Goal: Information Seeking & Learning: Learn about a topic

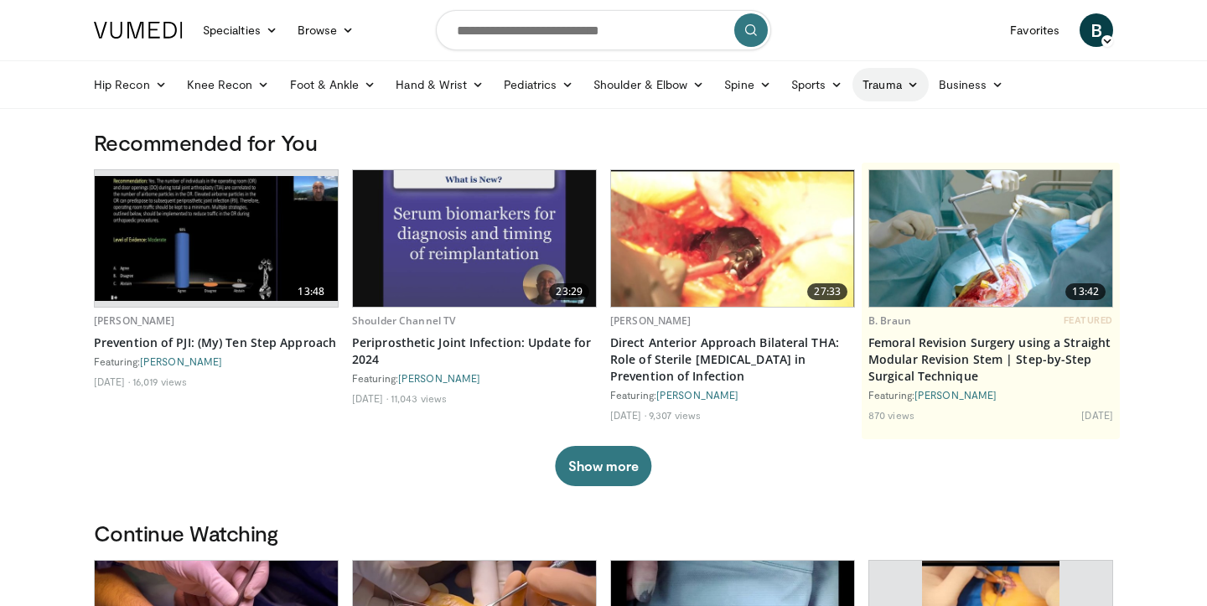
click at [894, 87] on link "Trauma" at bounding box center [891, 85] width 76 height 34
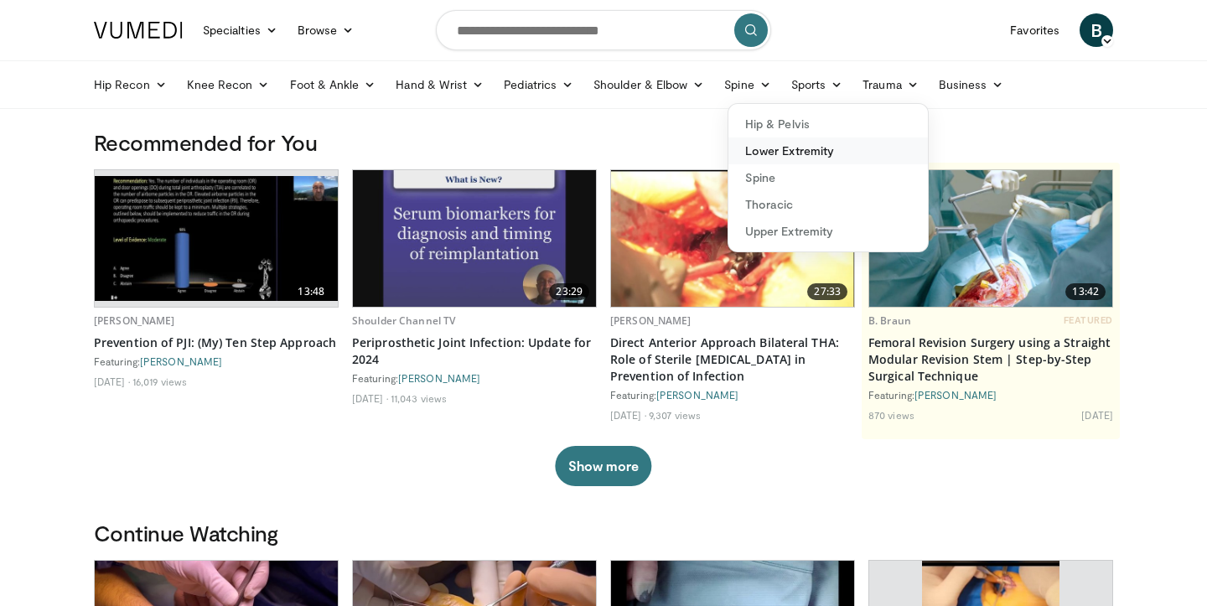
click at [829, 149] on link "Lower Extremity" at bounding box center [829, 150] width 200 height 27
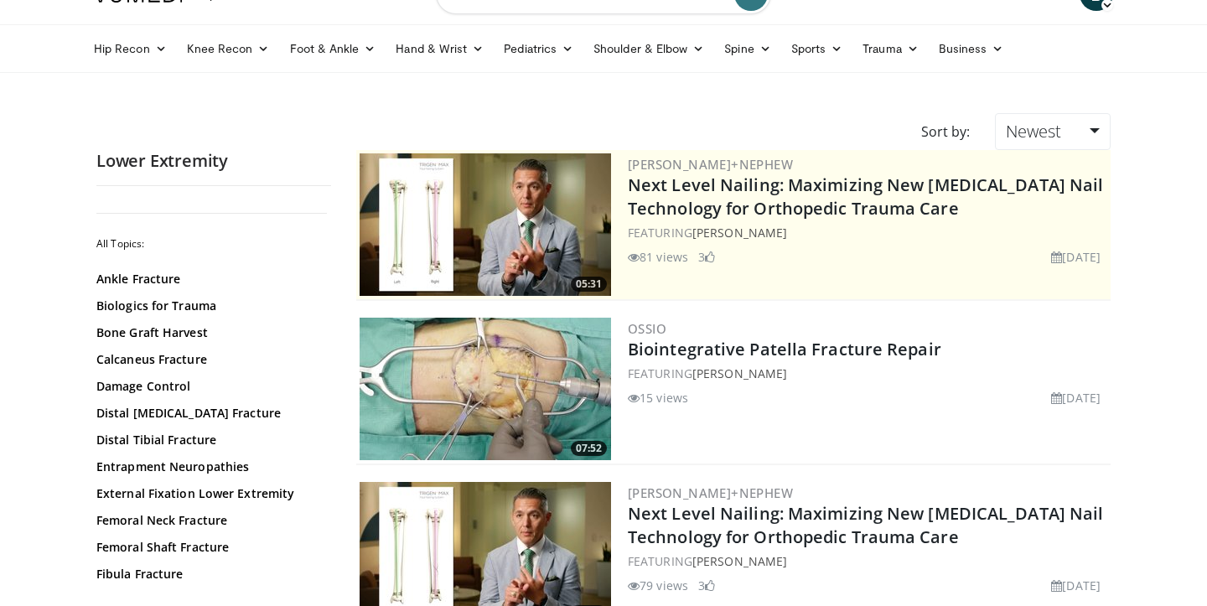
scroll to position [38, 0]
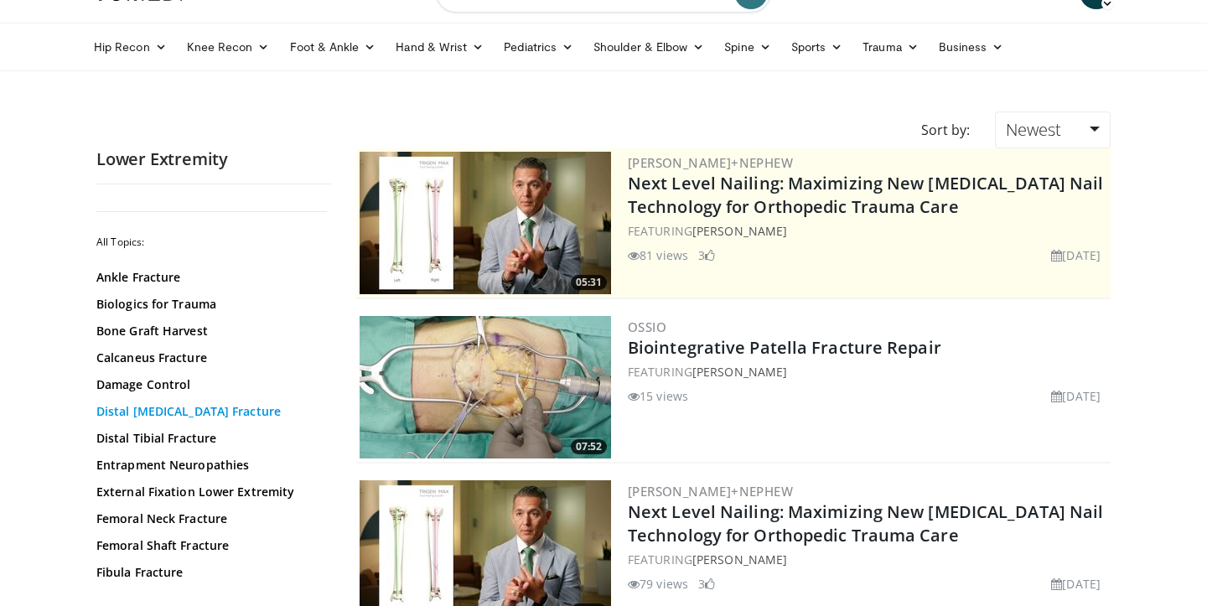
click at [146, 403] on link "Distal Femur Fracture" at bounding box center [209, 411] width 226 height 17
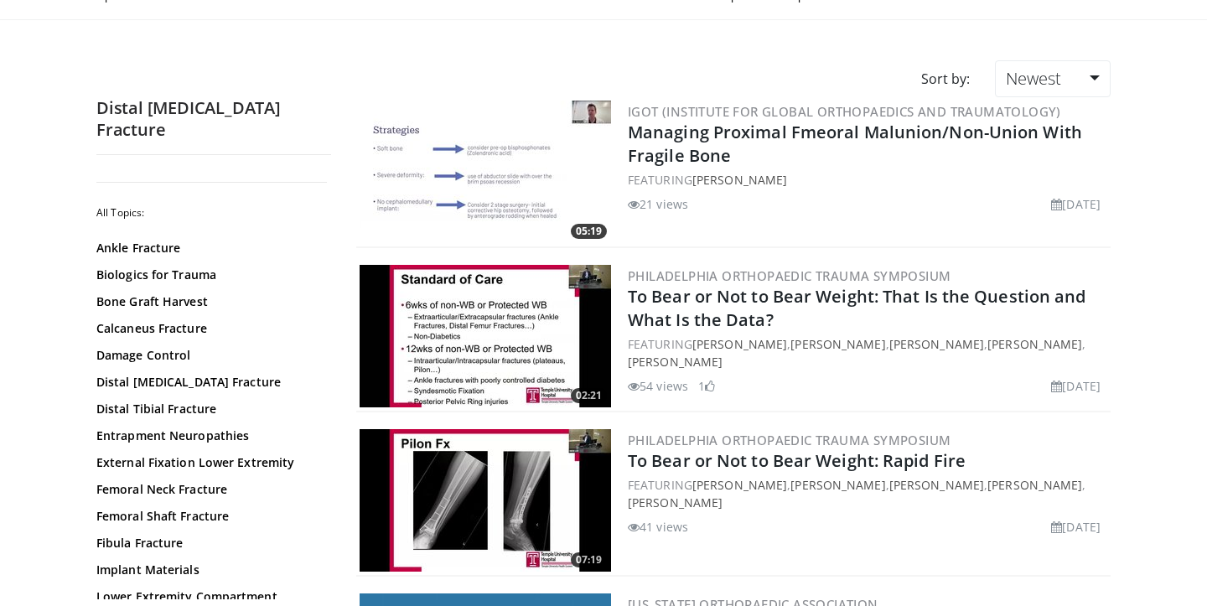
scroll to position [102, 0]
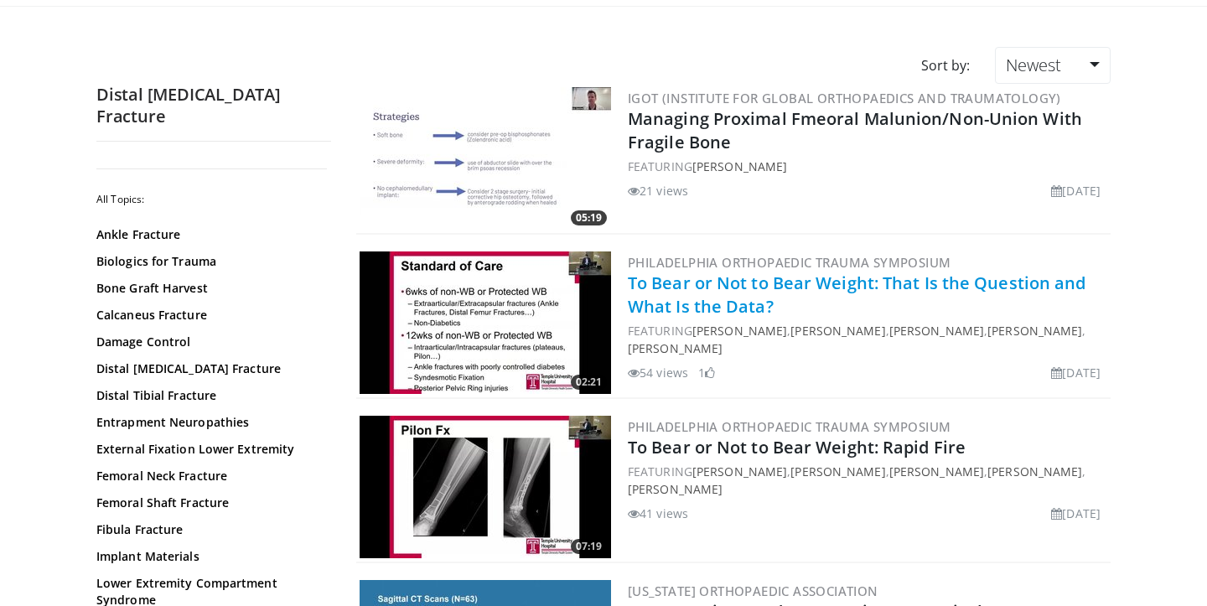
click at [803, 279] on link "To Bear or Not to Bear Weight: That Is the Question and What Is the Data?" at bounding box center [857, 295] width 459 height 46
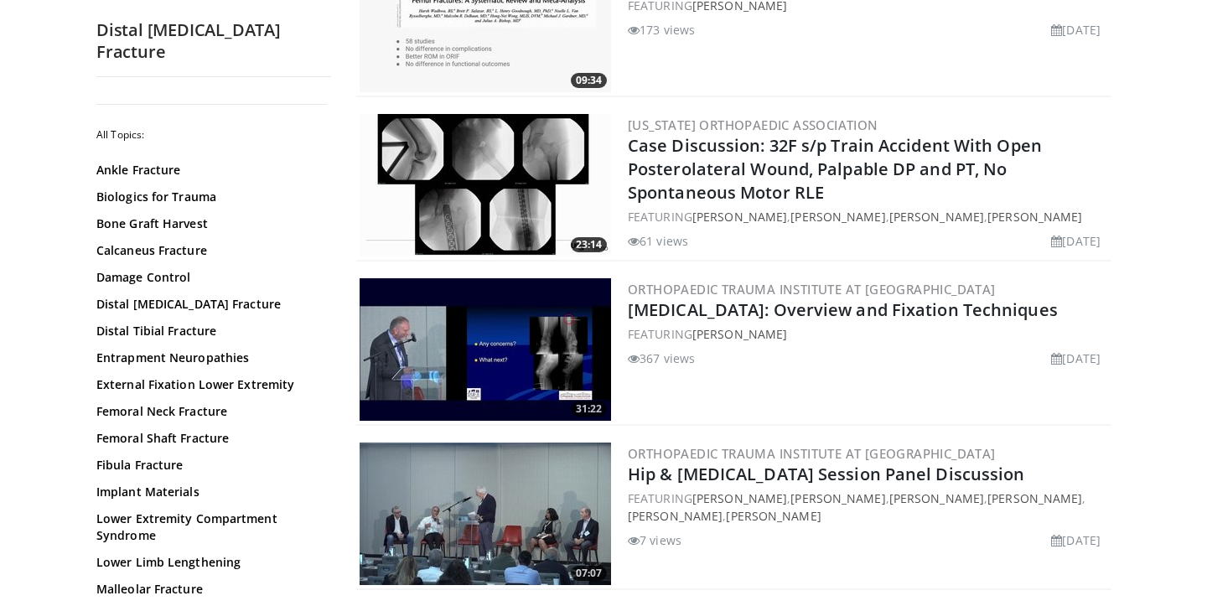
scroll to position [908, 0]
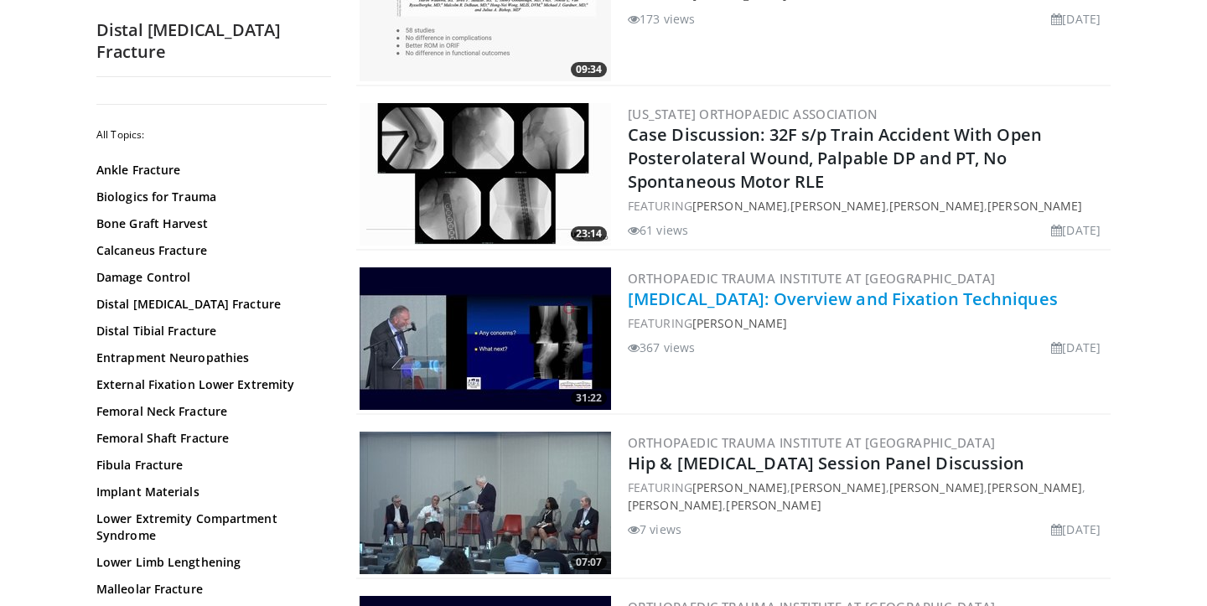
click at [815, 297] on link "Distal Femur Fractures: Overview and Fixation Techniques" at bounding box center [843, 299] width 430 height 23
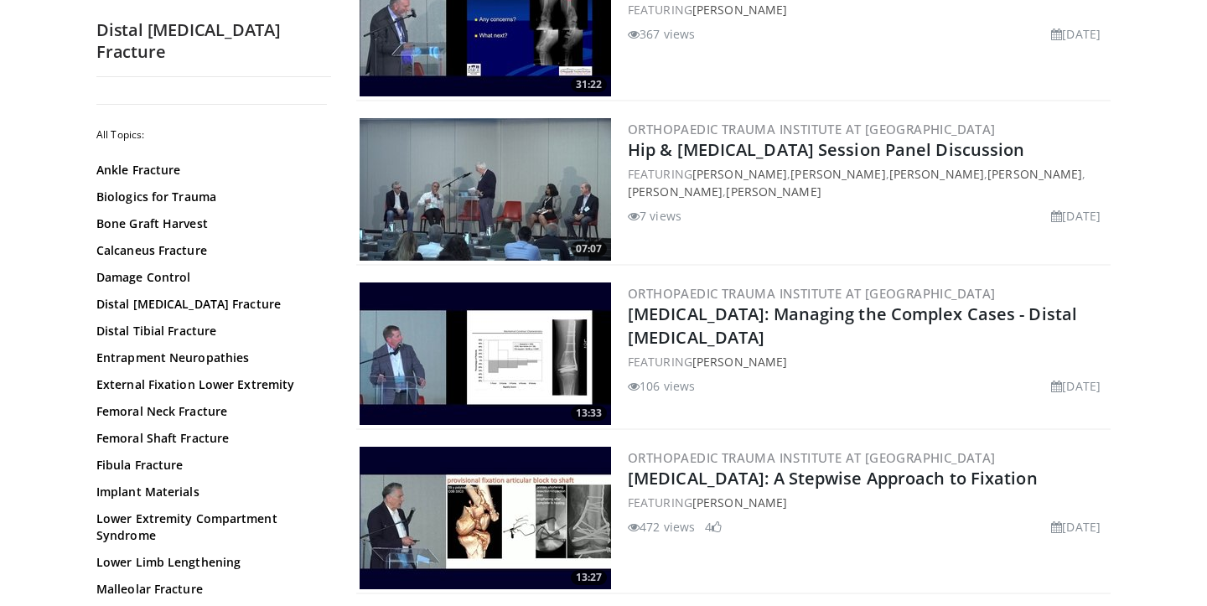
scroll to position [1222, 0]
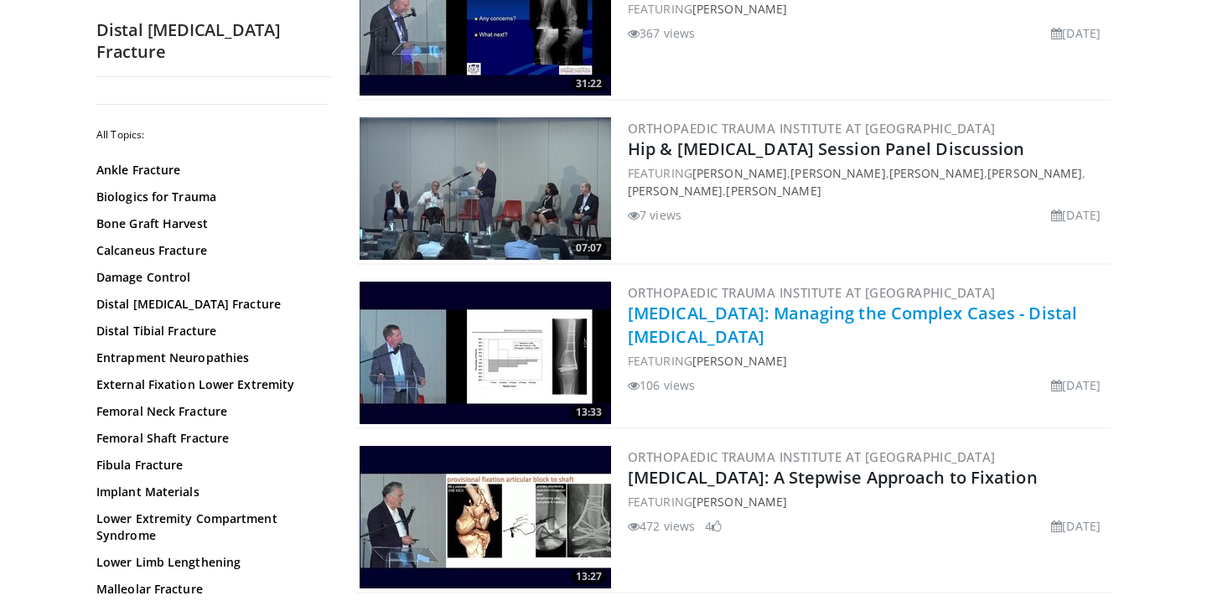
click at [815, 314] on link "Geriatrics: Managing the Complex Cases - Distal Femur" at bounding box center [852, 325] width 449 height 46
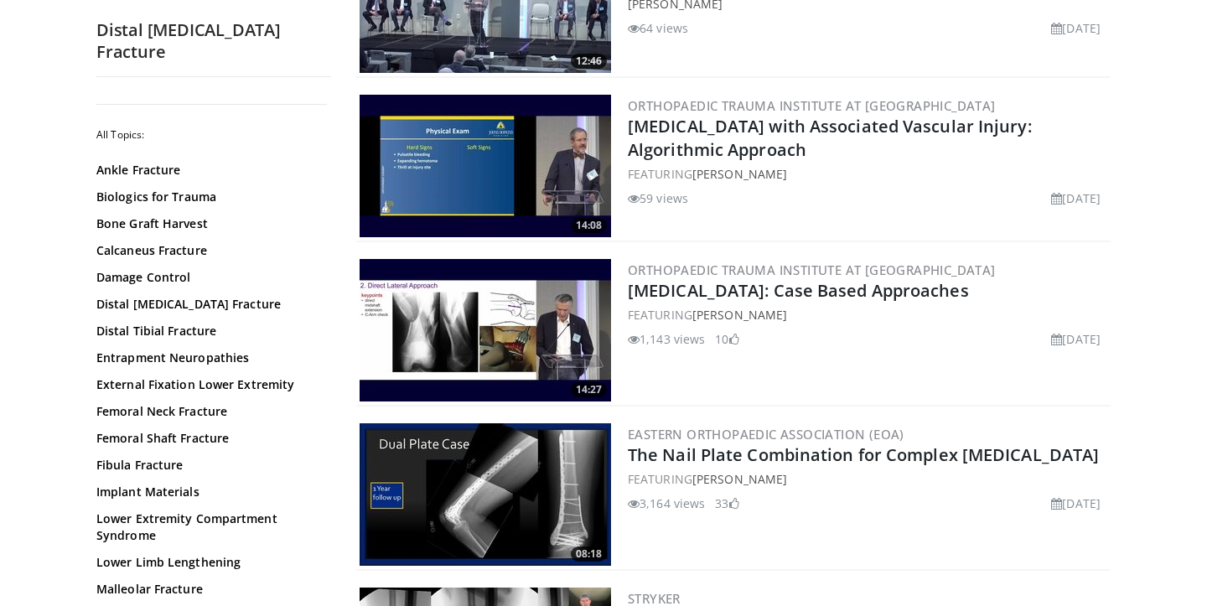
scroll to position [2412, 0]
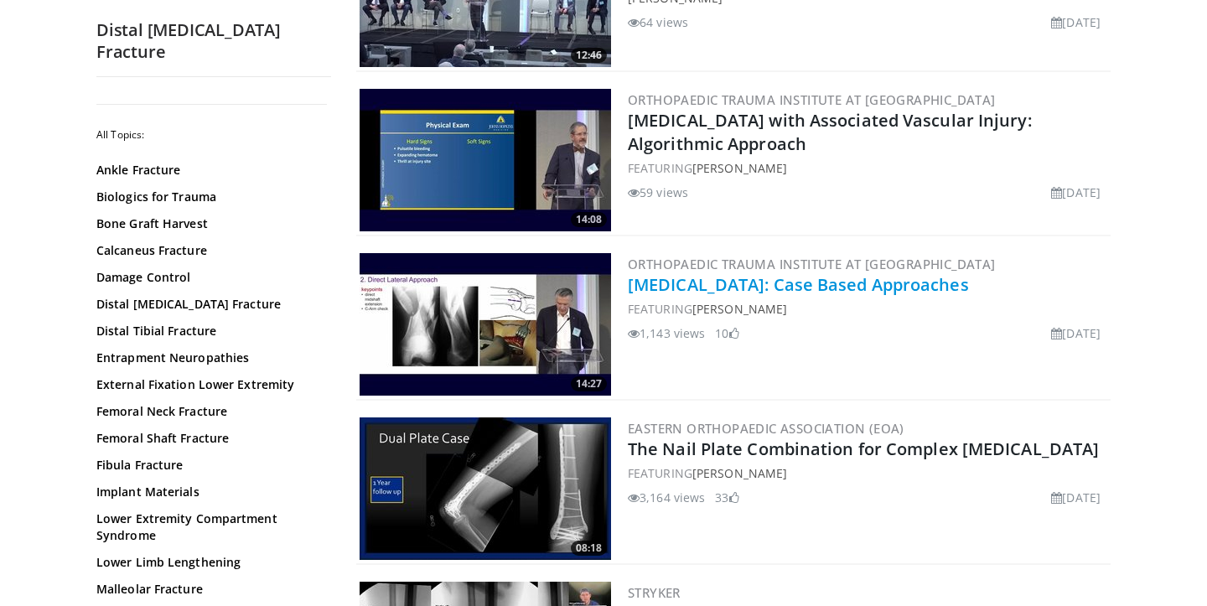
click at [756, 276] on link "Distal Femur Fractures: Case Based Approaches" at bounding box center [798, 284] width 341 height 23
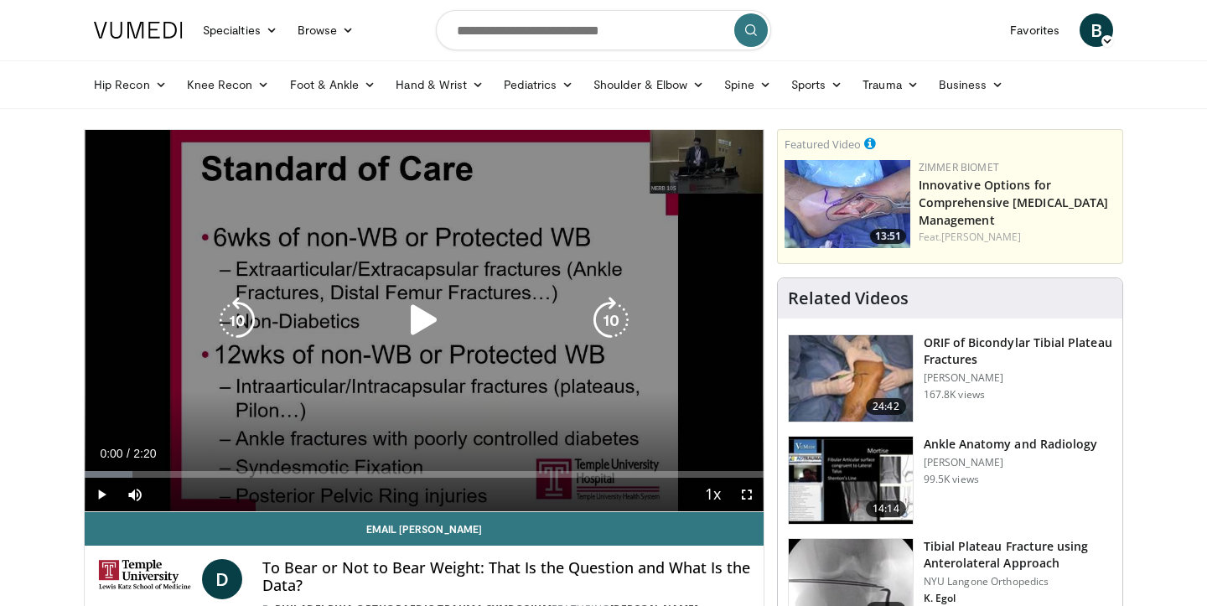
click at [420, 314] on icon "Video Player" at bounding box center [424, 320] width 47 height 47
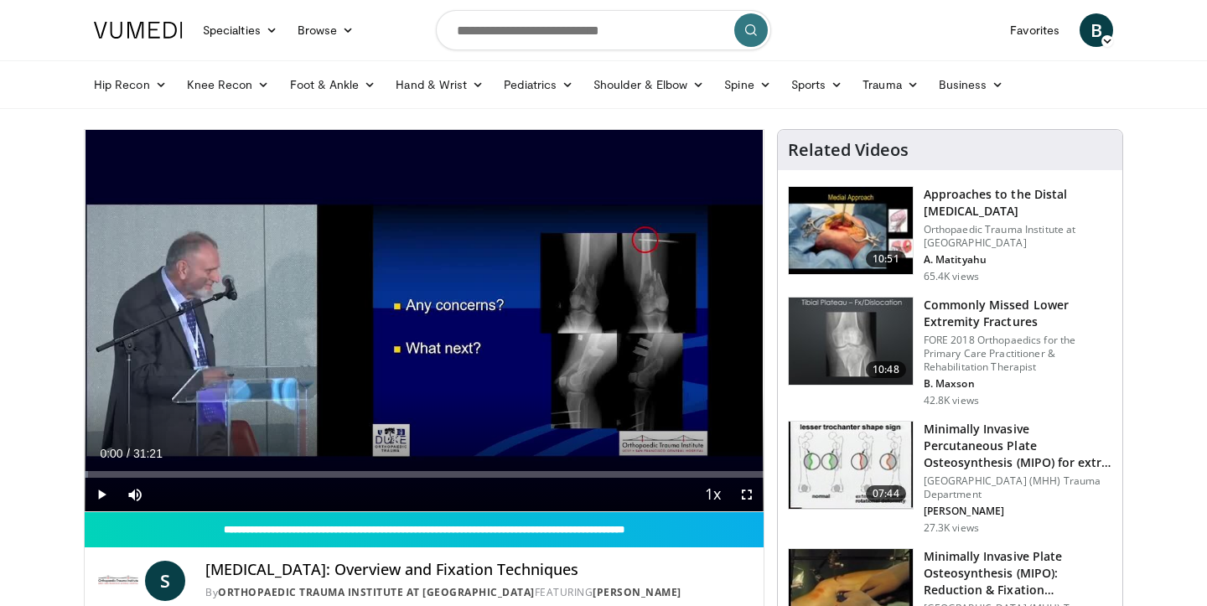
click at [98, 491] on span "Video Player" at bounding box center [102, 495] width 34 height 34
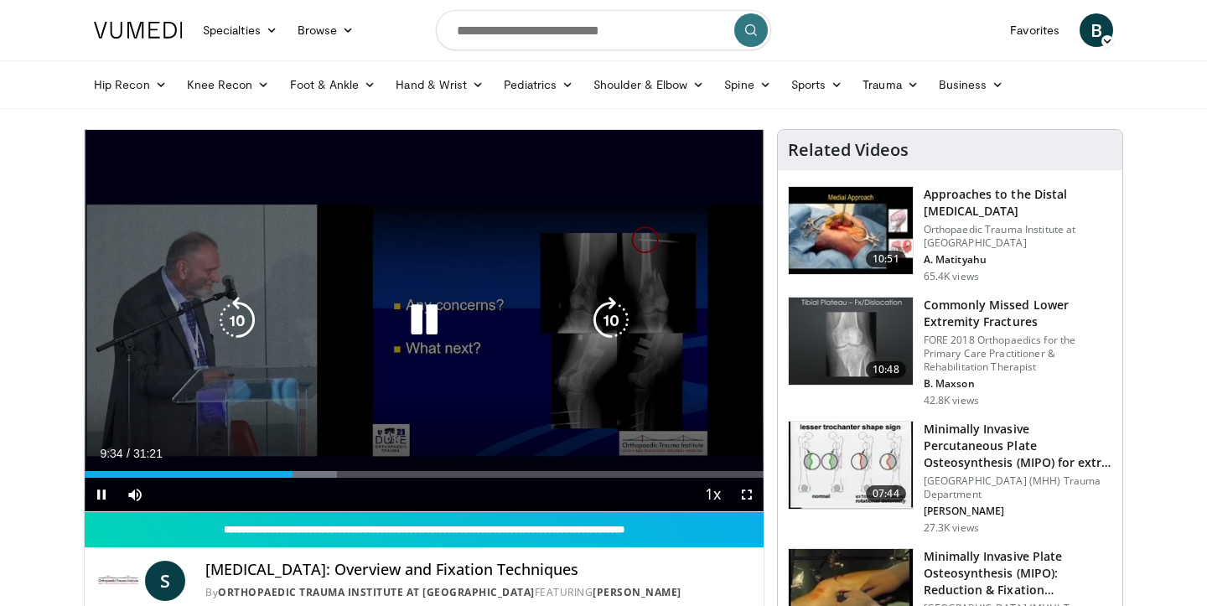
click at [608, 318] on icon "Video Player" at bounding box center [611, 320] width 47 height 47
click at [608, 320] on icon "Video Player" at bounding box center [611, 320] width 47 height 47
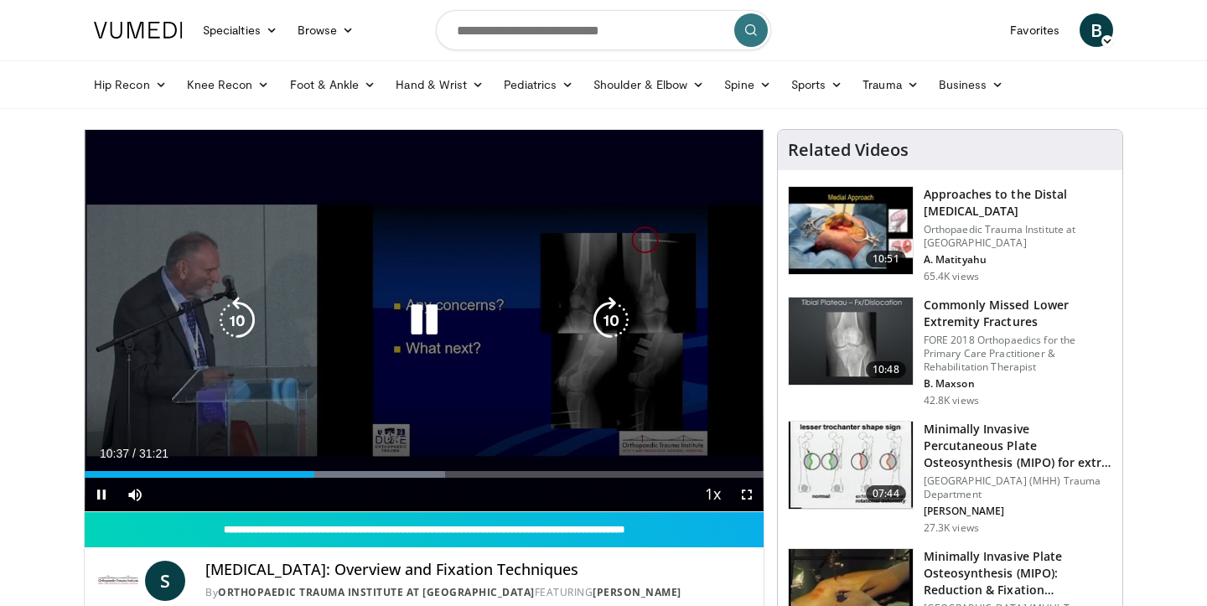
click at [608, 314] on icon "Video Player" at bounding box center [611, 320] width 47 height 47
click at [604, 311] on icon "Video Player" at bounding box center [611, 320] width 47 height 47
click at [607, 313] on icon "Video Player" at bounding box center [611, 320] width 47 height 47
click at [617, 320] on icon "Video Player" at bounding box center [611, 320] width 47 height 47
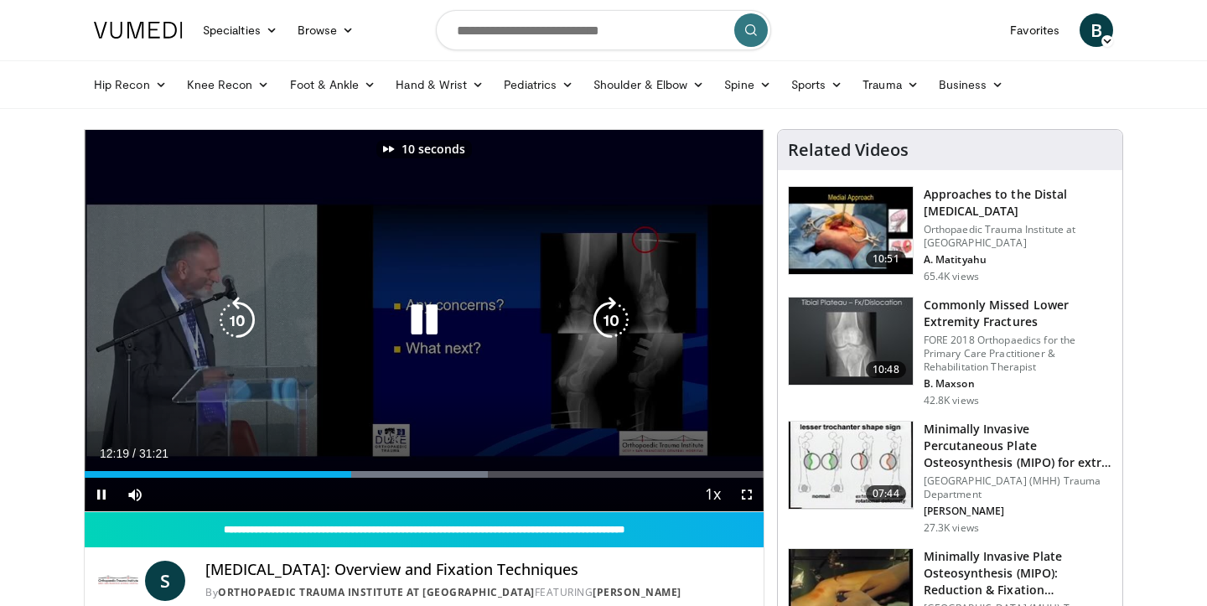
click at [617, 320] on icon "Video Player" at bounding box center [611, 320] width 47 height 47
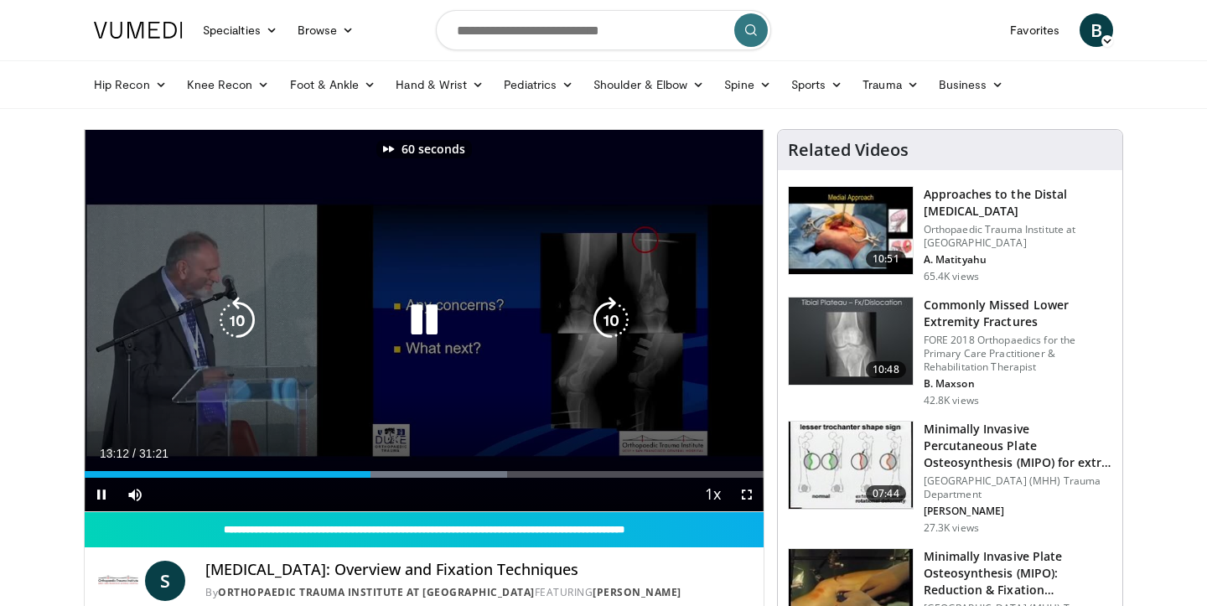
click at [617, 320] on icon "Video Player" at bounding box center [611, 320] width 47 height 47
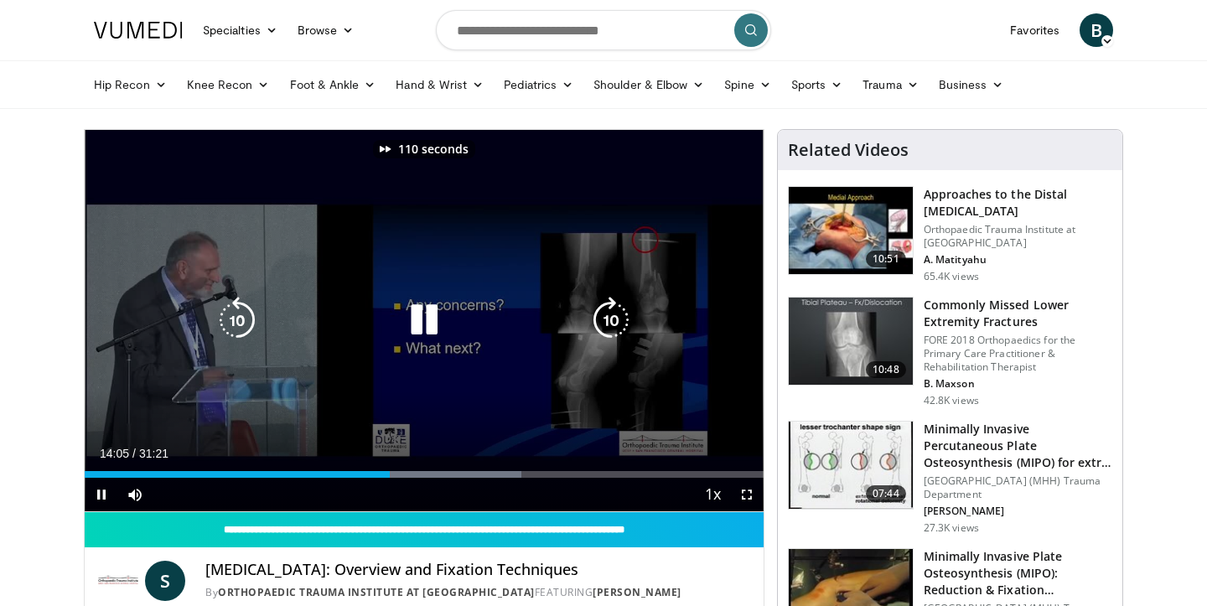
click at [617, 320] on icon "Video Player" at bounding box center [611, 320] width 47 height 47
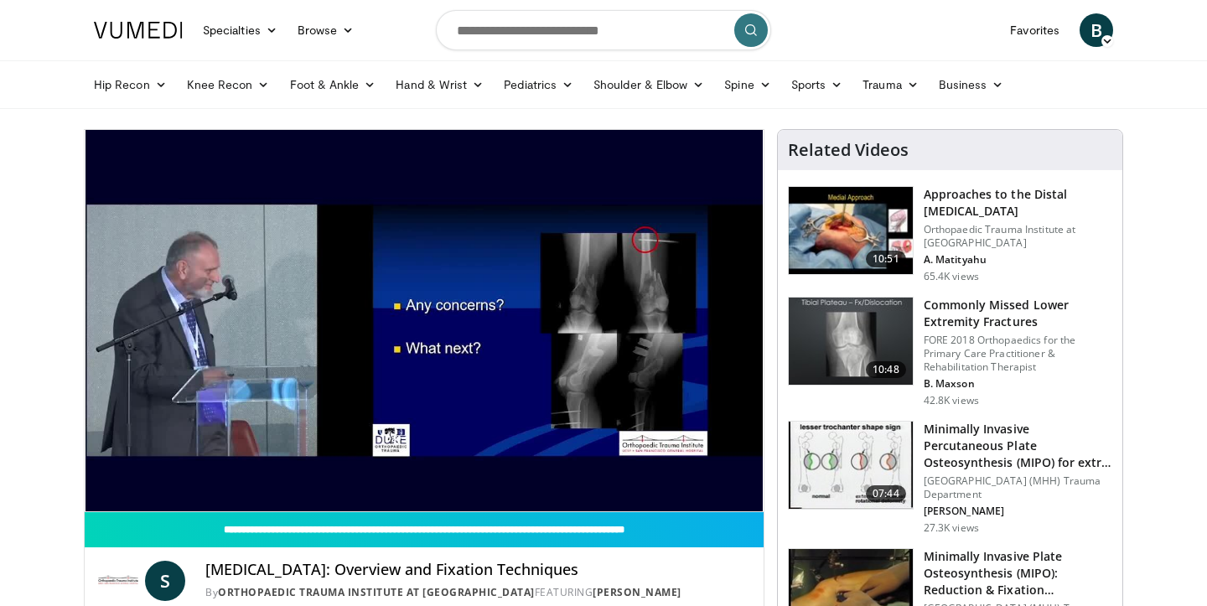
click at [617, 320] on div "150 seconds Tap to unmute" at bounding box center [424, 320] width 679 height 381
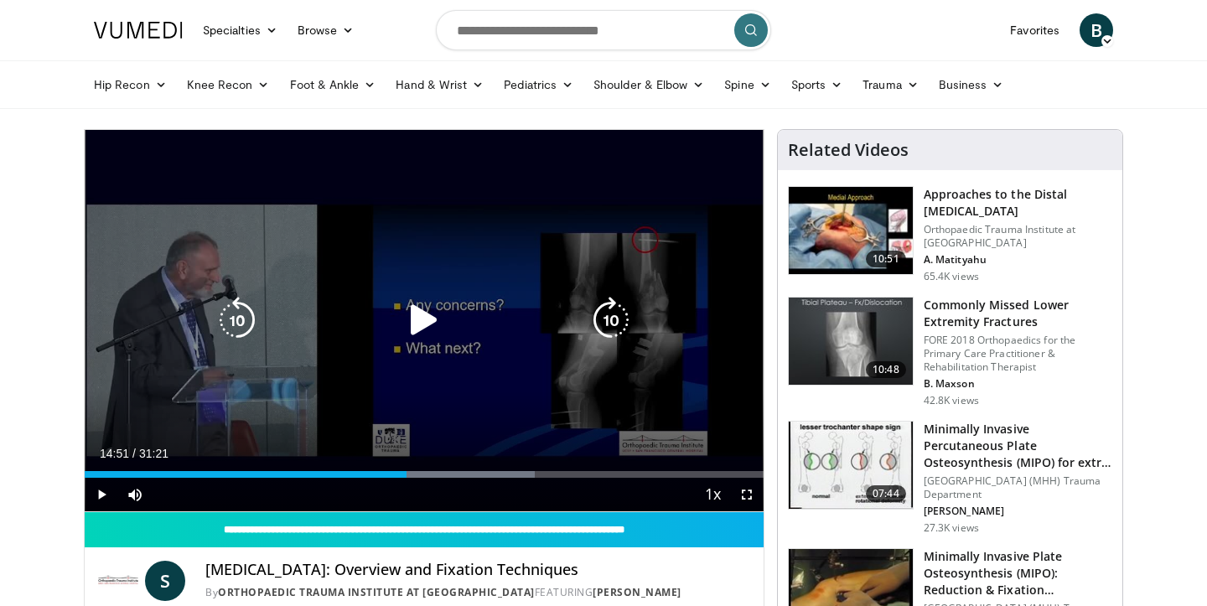
click at [612, 312] on icon "Video Player" at bounding box center [611, 320] width 47 height 47
click at [422, 317] on icon "Video Player" at bounding box center [424, 320] width 47 height 47
click at [608, 317] on icon "Video Player" at bounding box center [611, 320] width 47 height 47
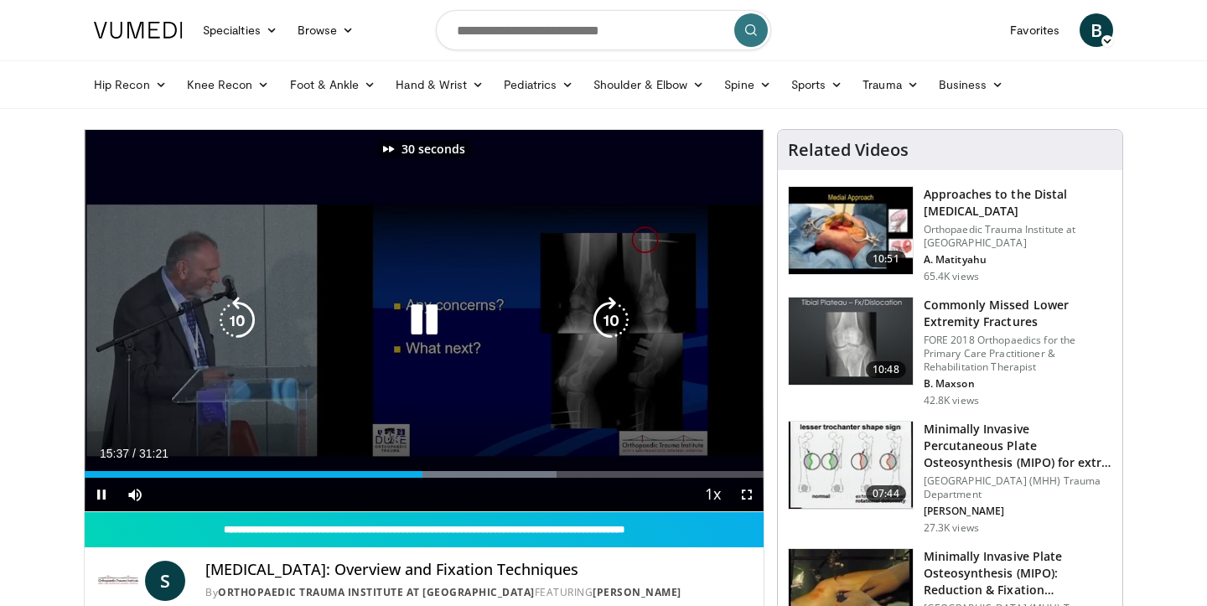
click at [608, 317] on icon "Video Player" at bounding box center [611, 320] width 47 height 47
click at [246, 318] on icon "Video Player" at bounding box center [237, 320] width 47 height 47
click at [246, 314] on icon "Video Player" at bounding box center [237, 320] width 47 height 47
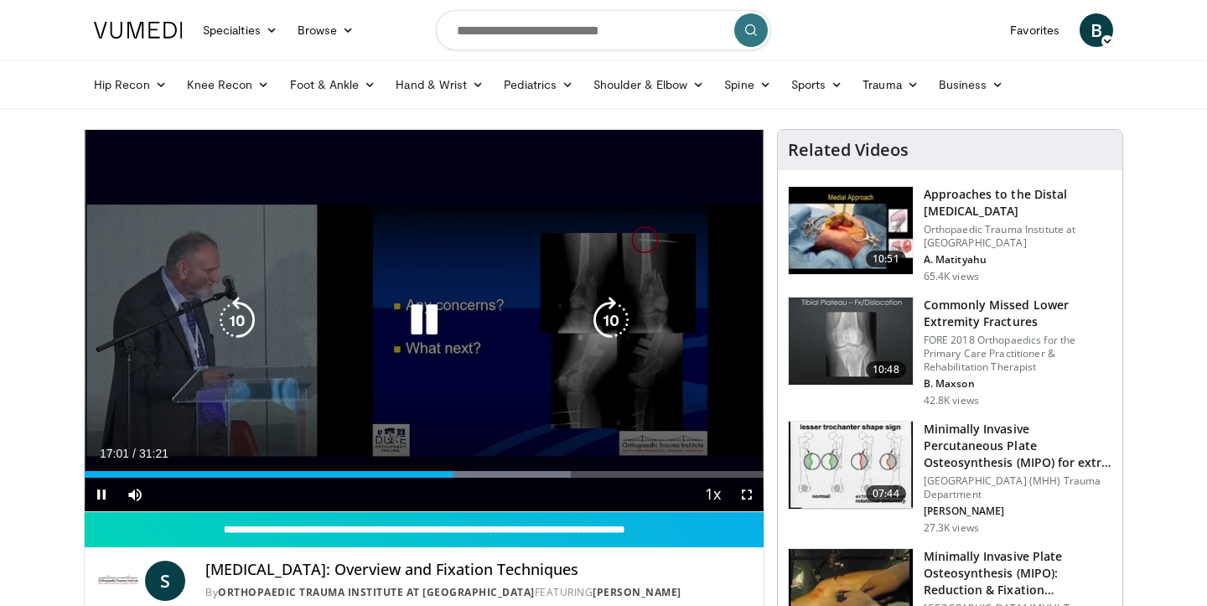
click at [607, 319] on icon "Video Player" at bounding box center [611, 320] width 47 height 47
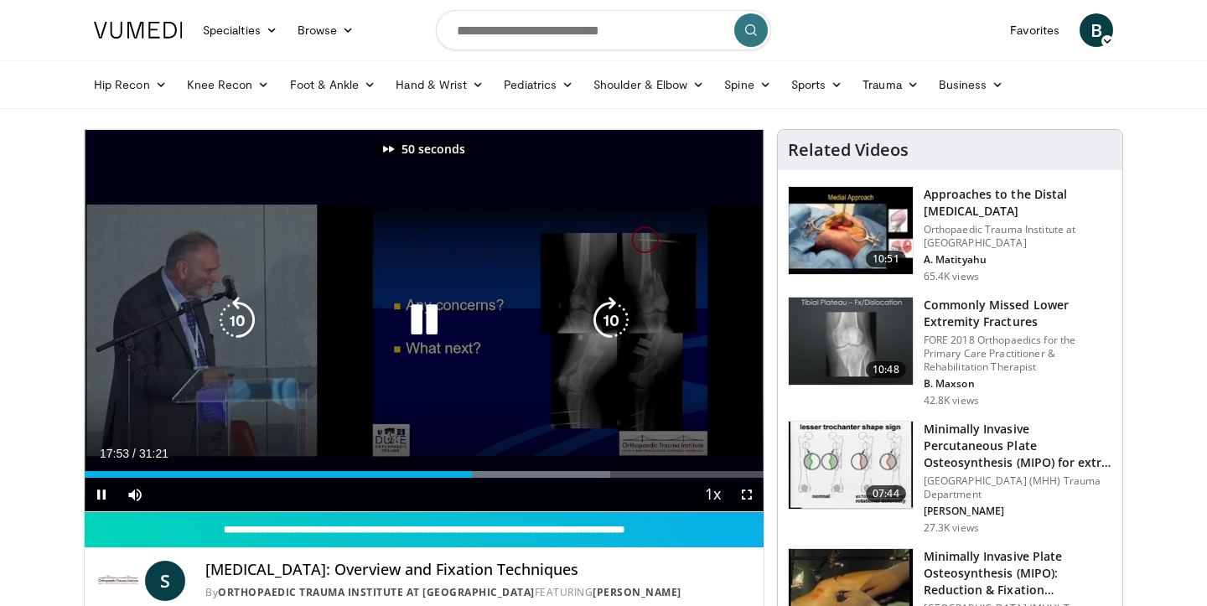
click at [607, 319] on icon "Video Player" at bounding box center [611, 320] width 47 height 47
click at [619, 318] on icon "Video Player" at bounding box center [611, 320] width 47 height 47
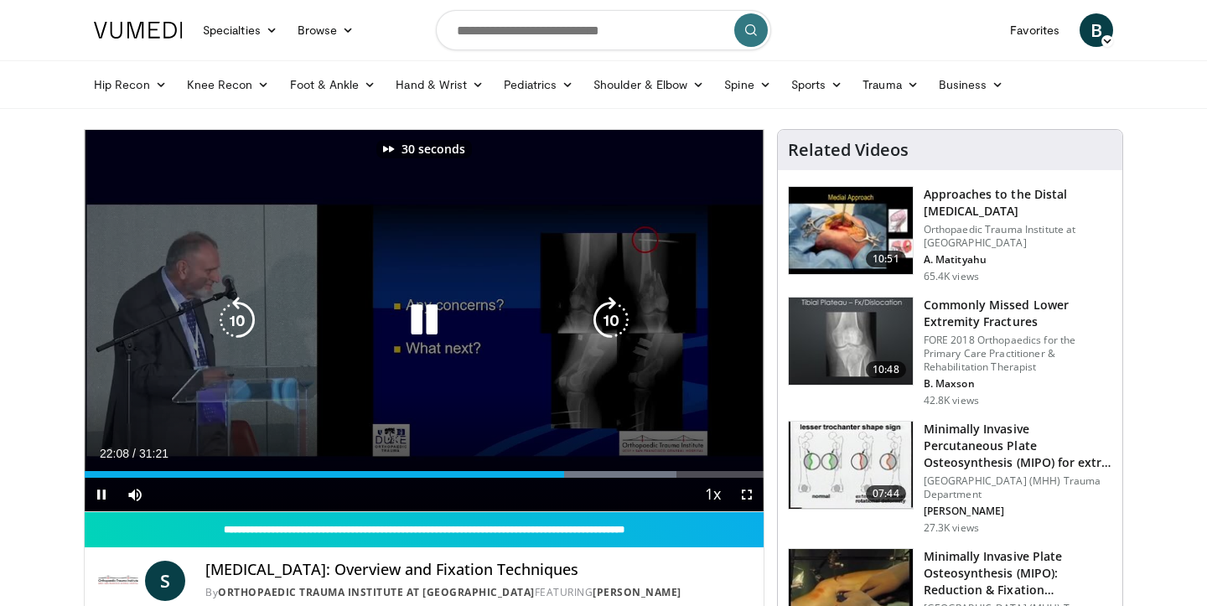
click at [619, 318] on icon "Video Player" at bounding box center [611, 320] width 47 height 47
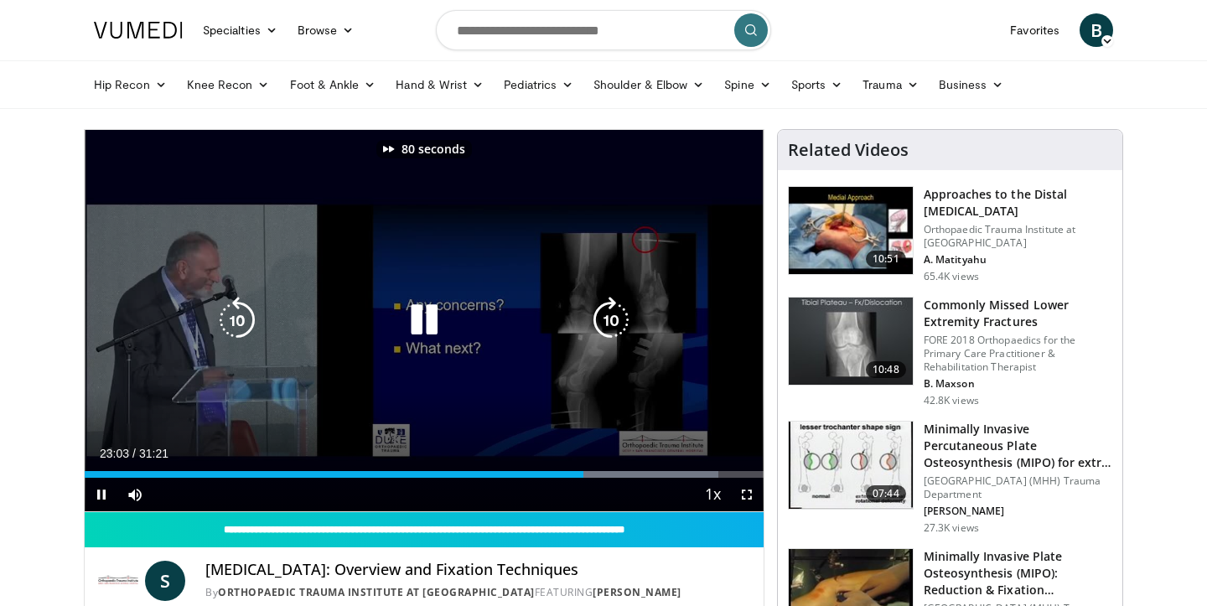
click at [619, 318] on icon "Video Player" at bounding box center [611, 320] width 47 height 47
click at [620, 320] on icon "Video Player" at bounding box center [611, 320] width 47 height 47
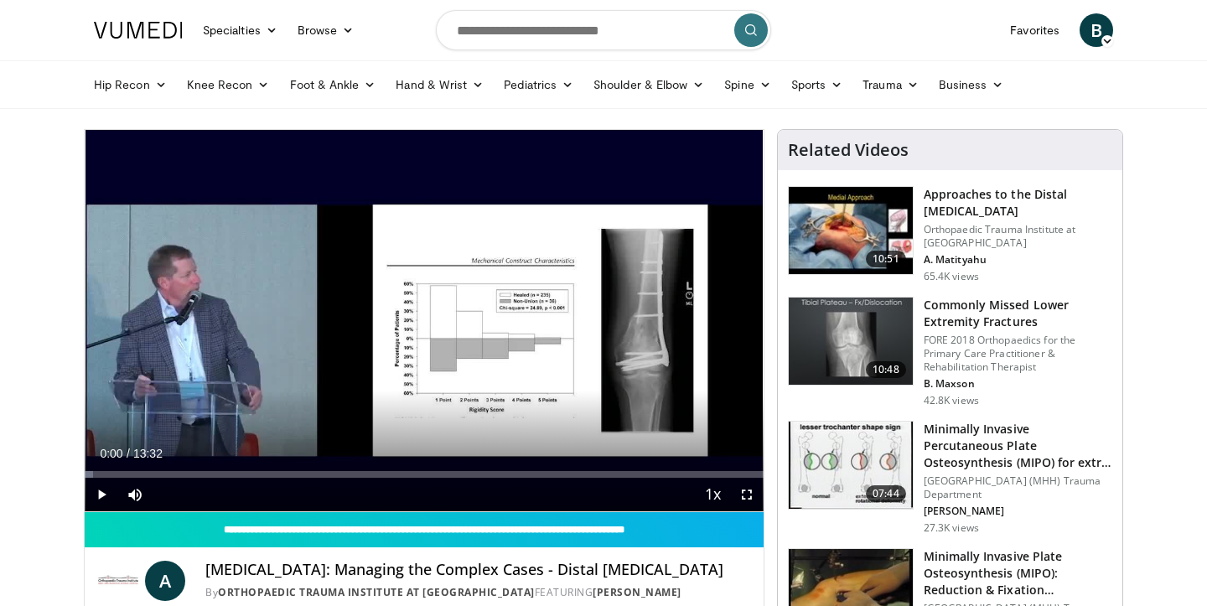
click at [104, 495] on span "Video Player" at bounding box center [102, 495] width 34 height 34
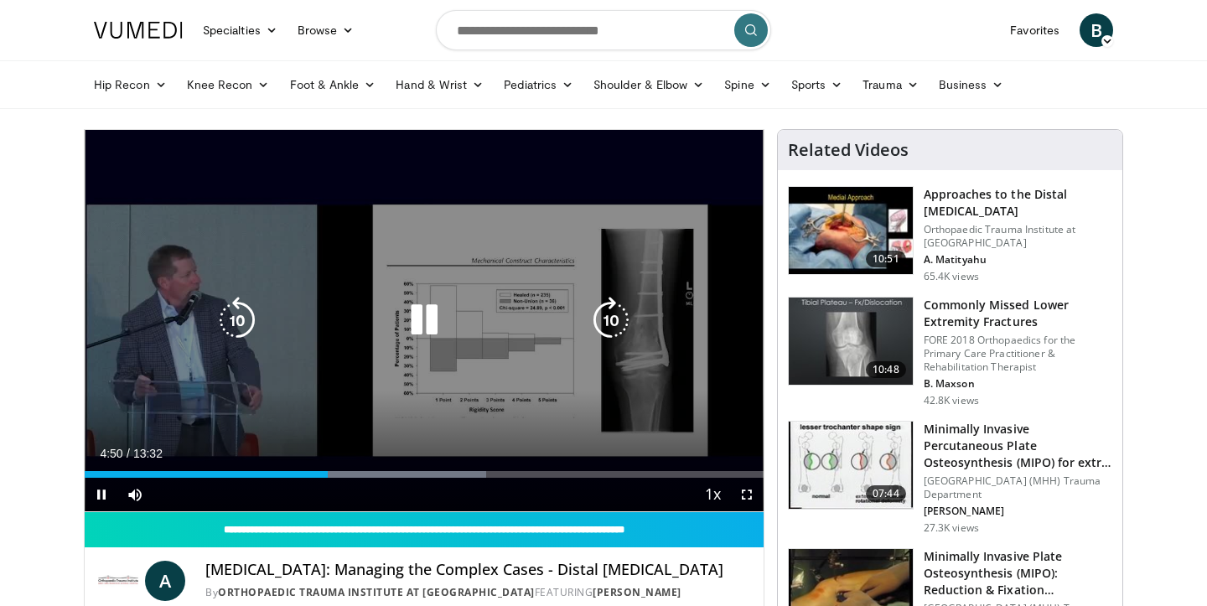
click at [414, 317] on icon "Video Player" at bounding box center [424, 320] width 47 height 47
click at [422, 323] on icon "Video Player" at bounding box center [424, 320] width 47 height 47
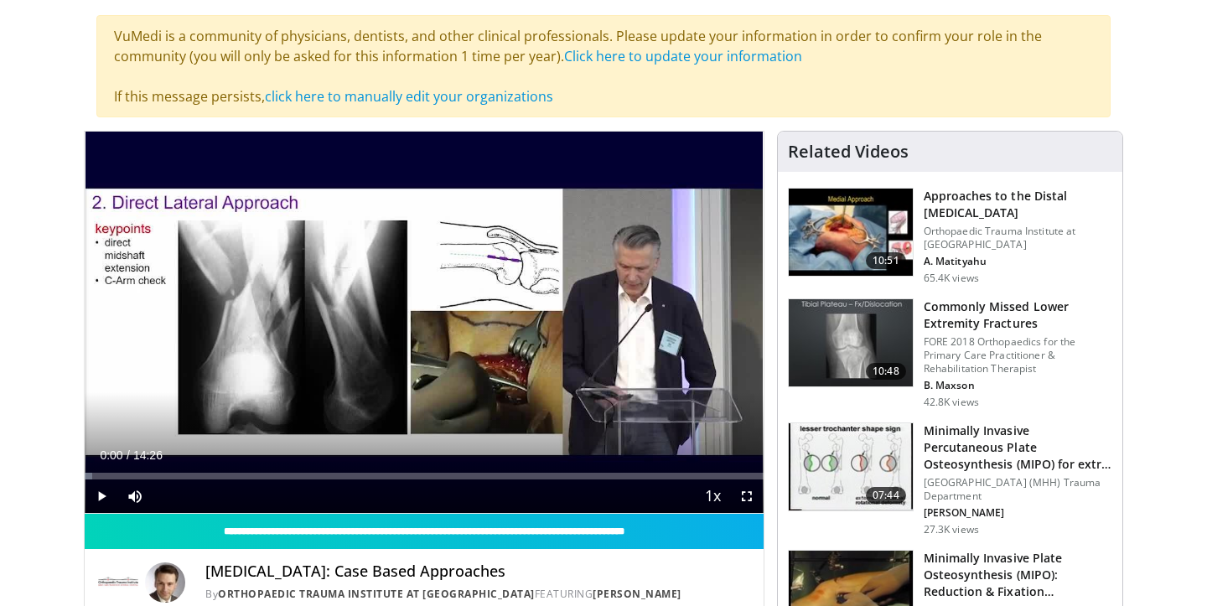
scroll to position [127, 0]
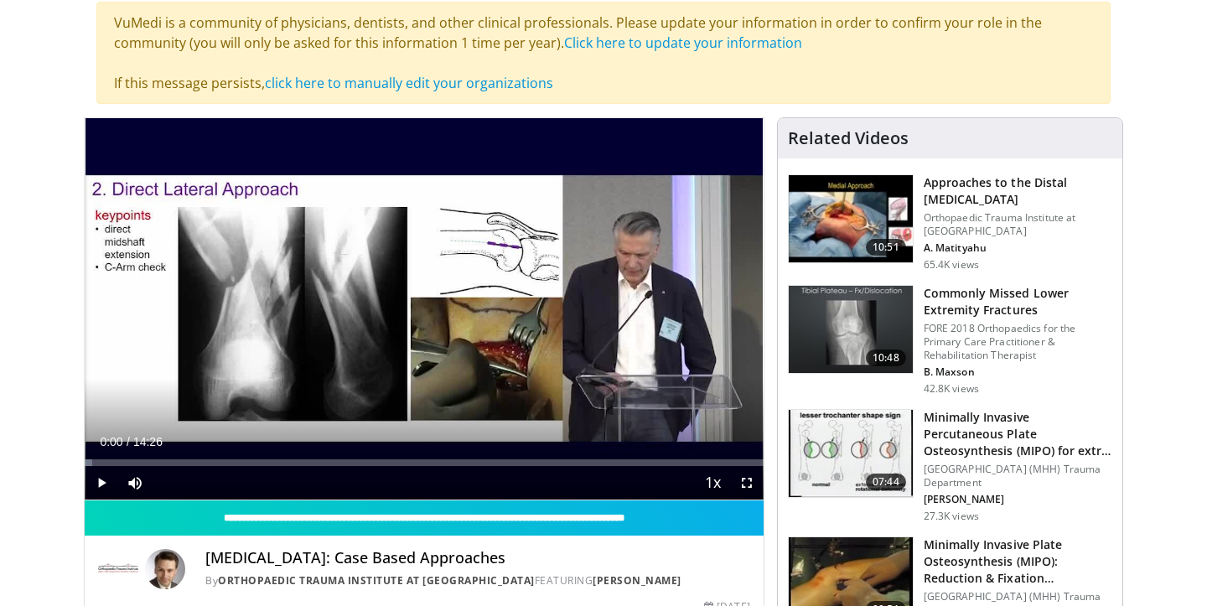
click at [99, 482] on span "Video Player" at bounding box center [102, 483] width 34 height 34
